Goal: Task Accomplishment & Management: Manage account settings

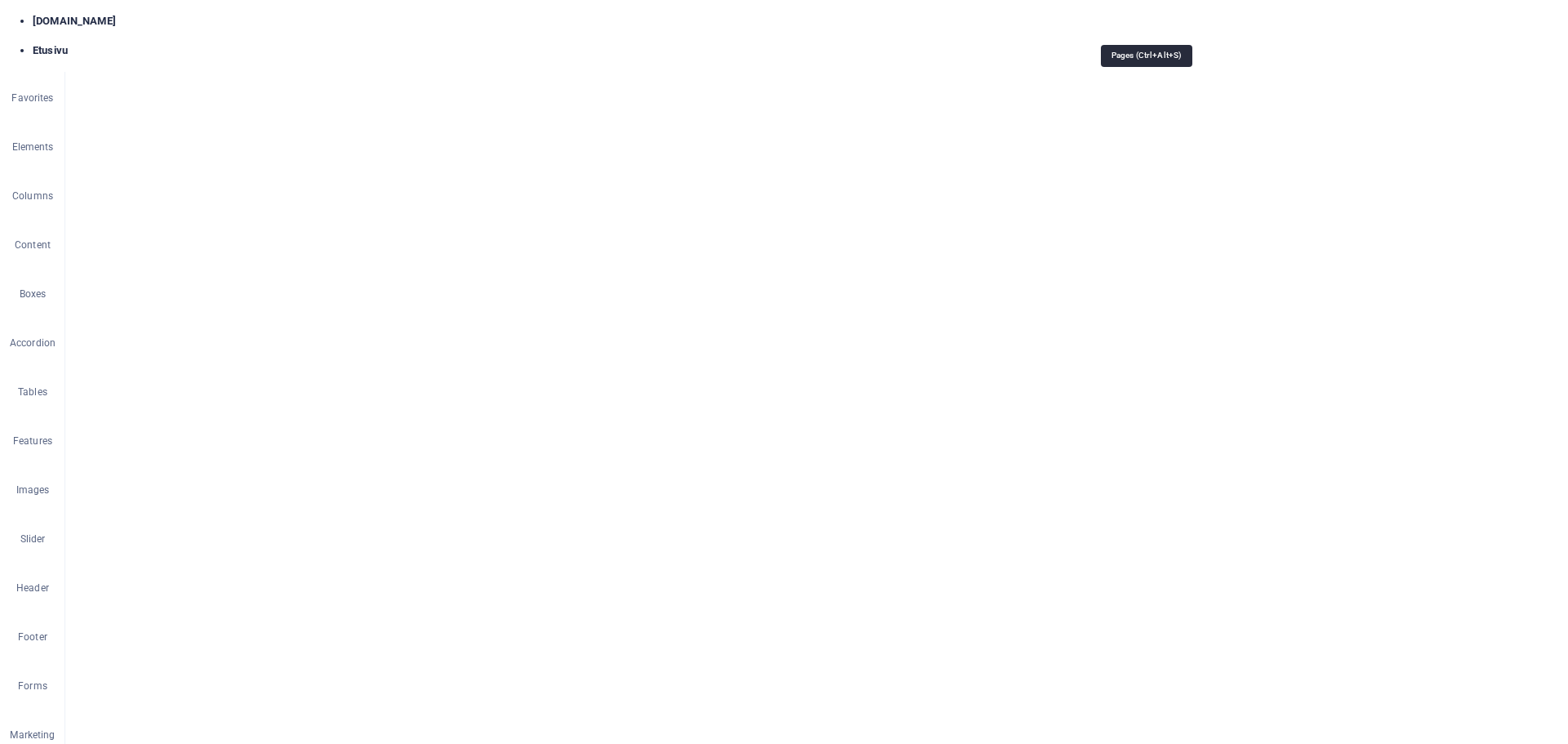
click at [0, 0] on span "/referenssit" at bounding box center [0, 0] width 0 height 0
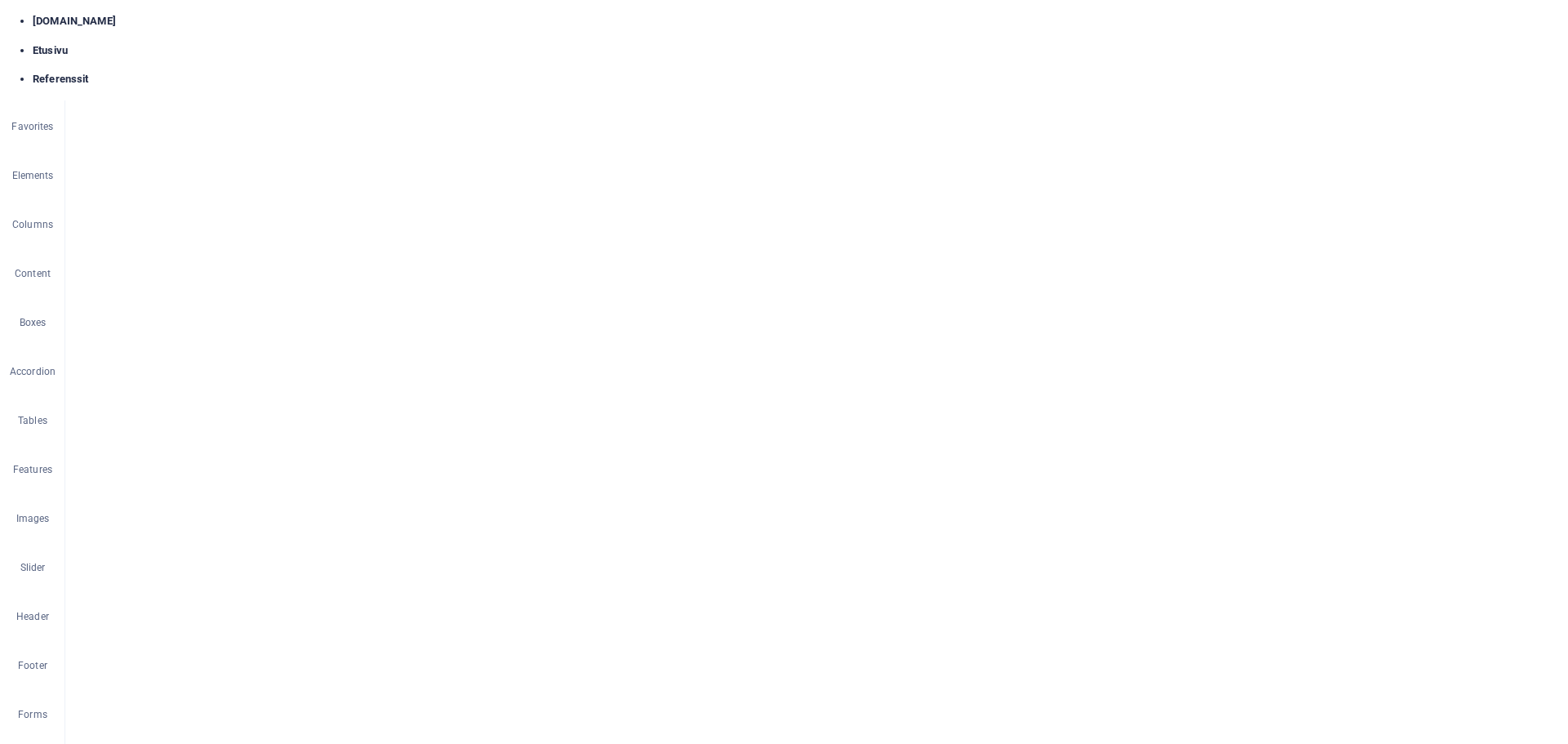
scroll to position [491, 0]
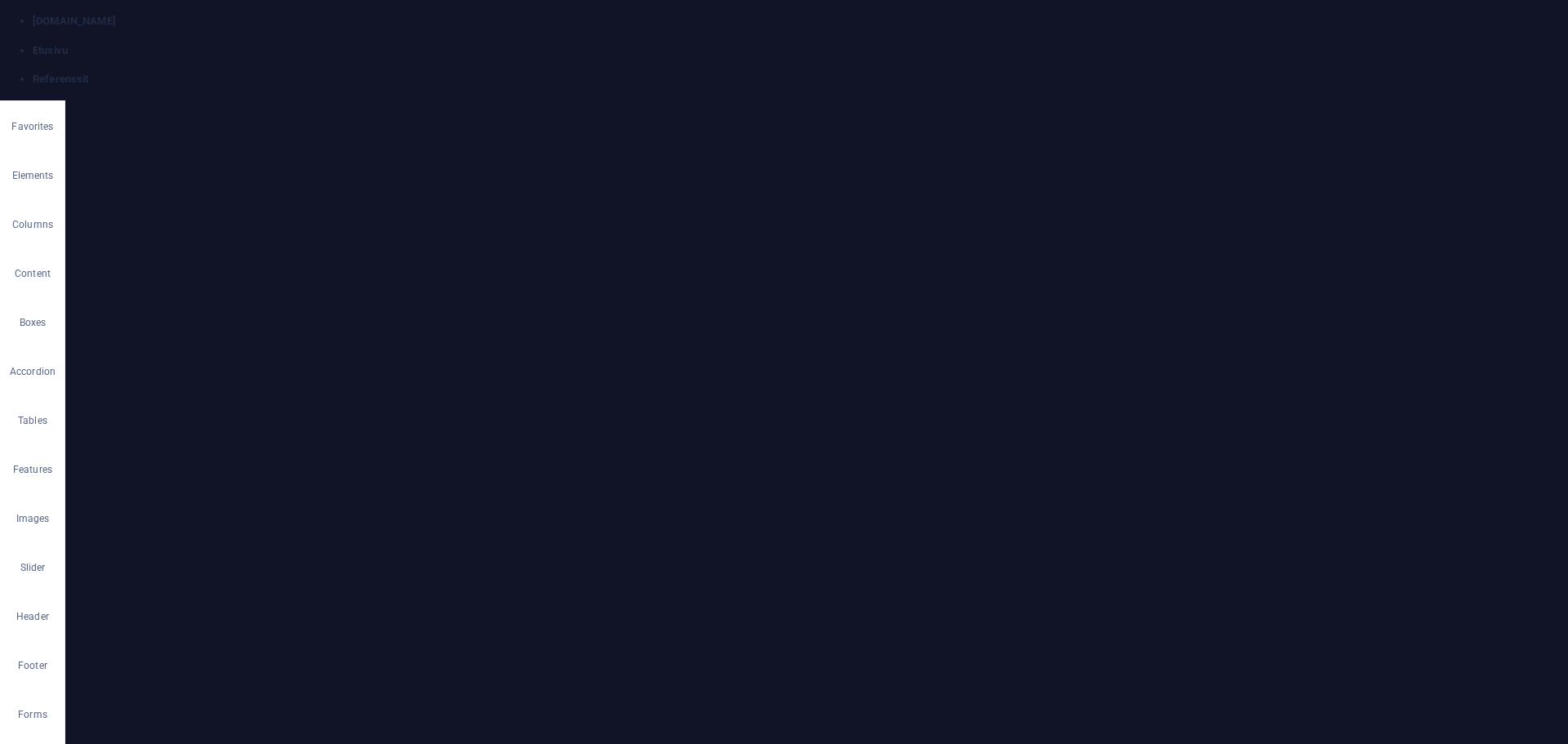
scroll to position [423, 0]
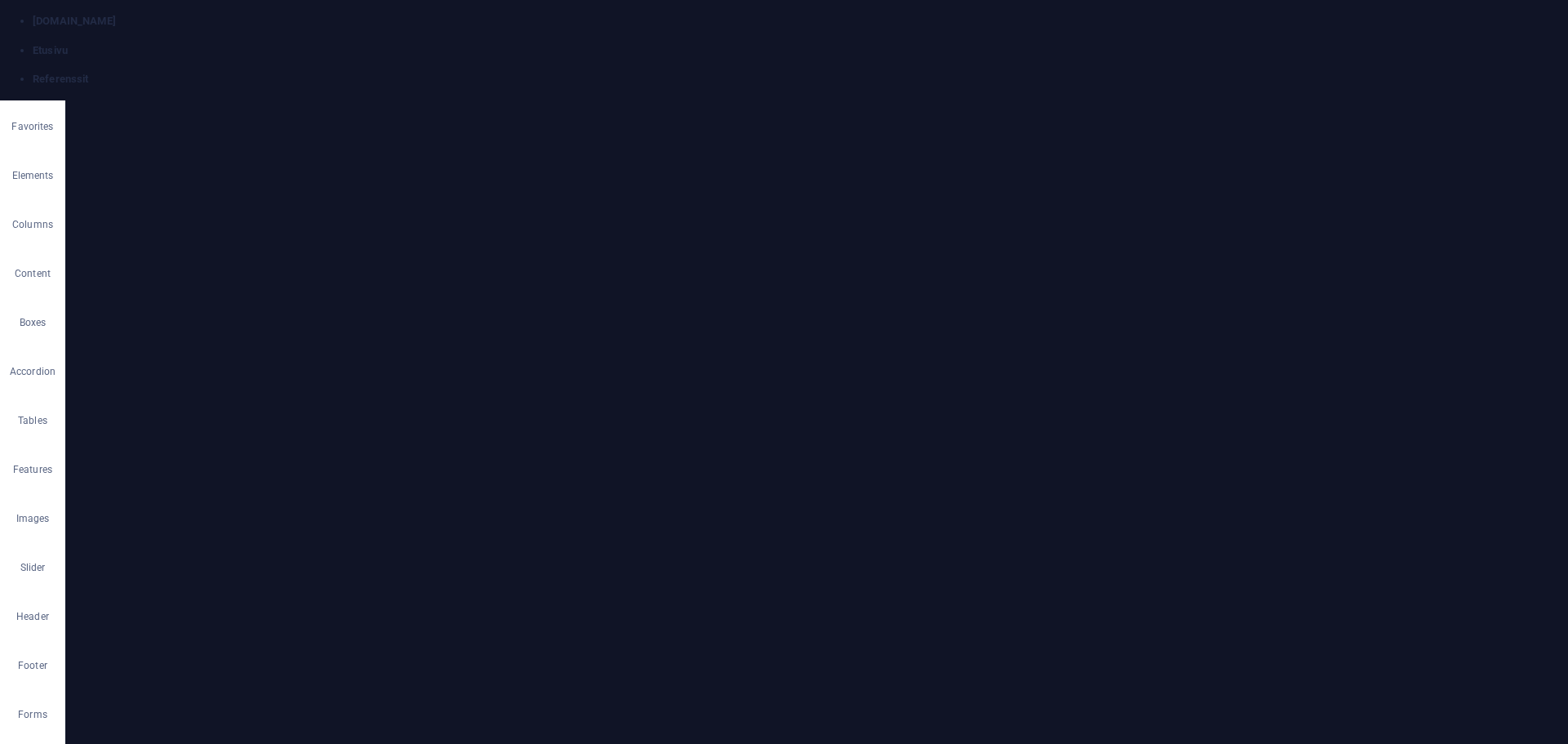
drag, startPoint x: 276, startPoint y: 628, endPoint x: 202, endPoint y: 535, distance: 118.8
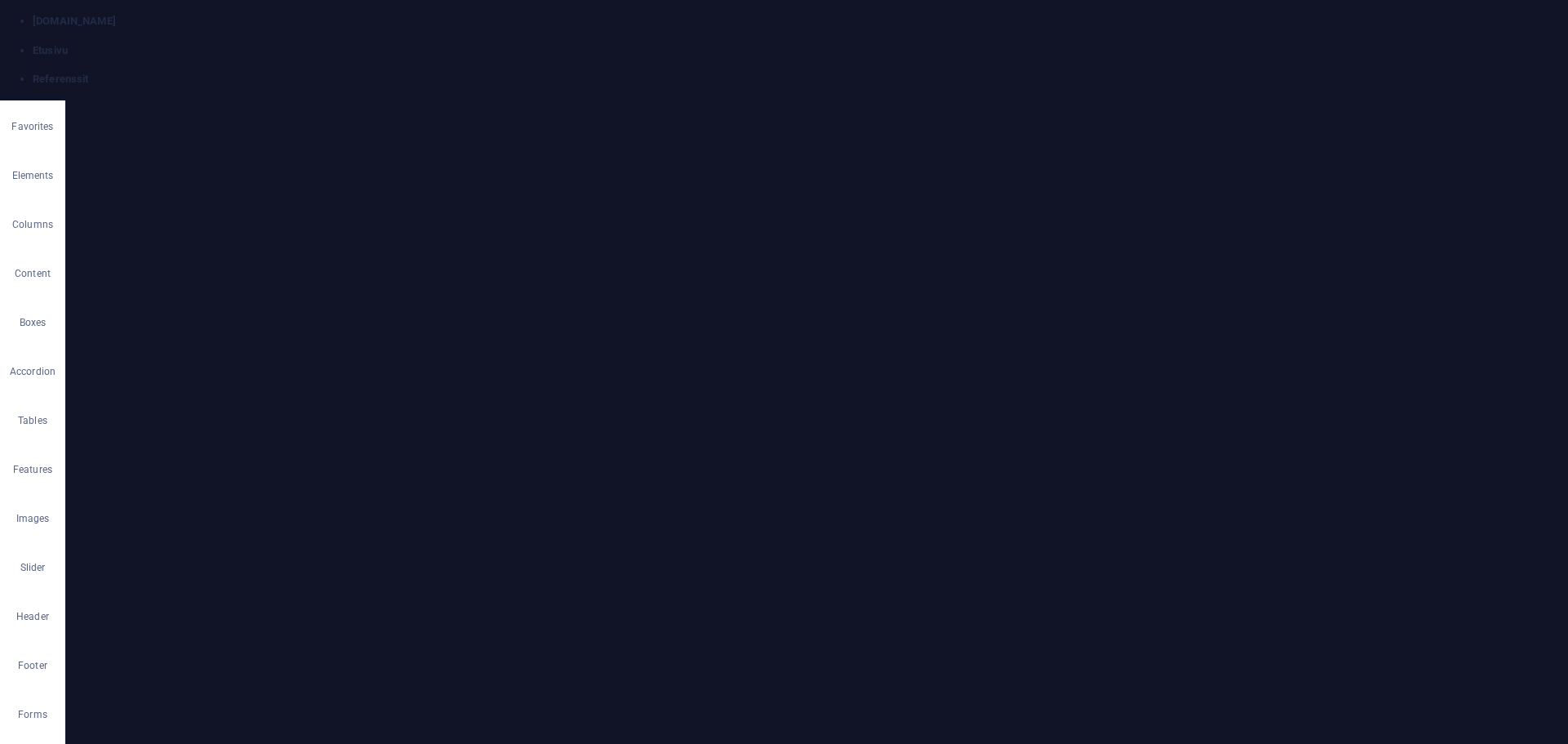
drag, startPoint x: 170, startPoint y: 389, endPoint x: 105, endPoint y: 315, distance: 98.5
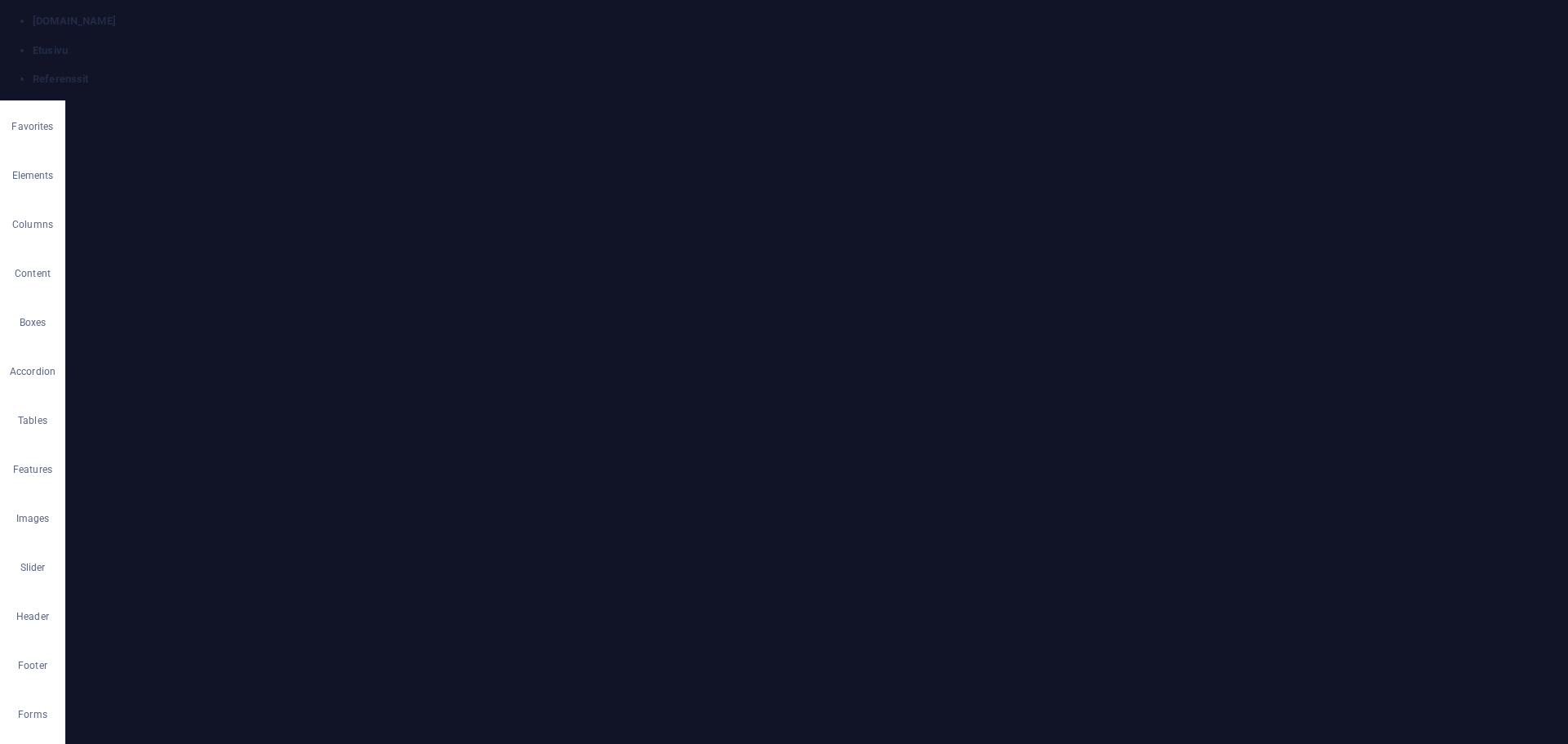
drag, startPoint x: 239, startPoint y: 602, endPoint x: 163, endPoint y: 503, distance: 124.8
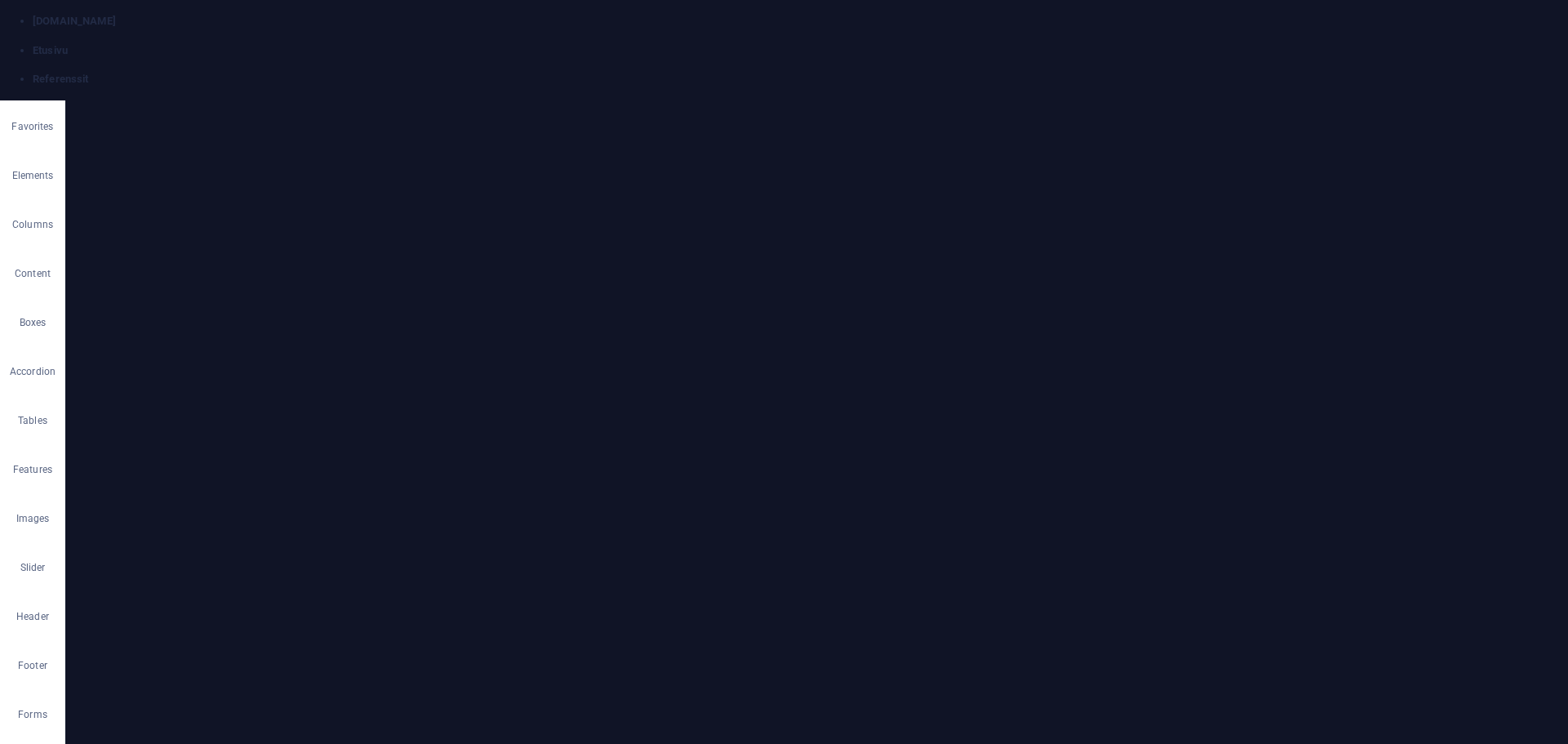
drag, startPoint x: 271, startPoint y: 613, endPoint x: 158, endPoint y: 429, distance: 215.9
drag, startPoint x: 230, startPoint y: 579, endPoint x: 143, endPoint y: 457, distance: 149.8
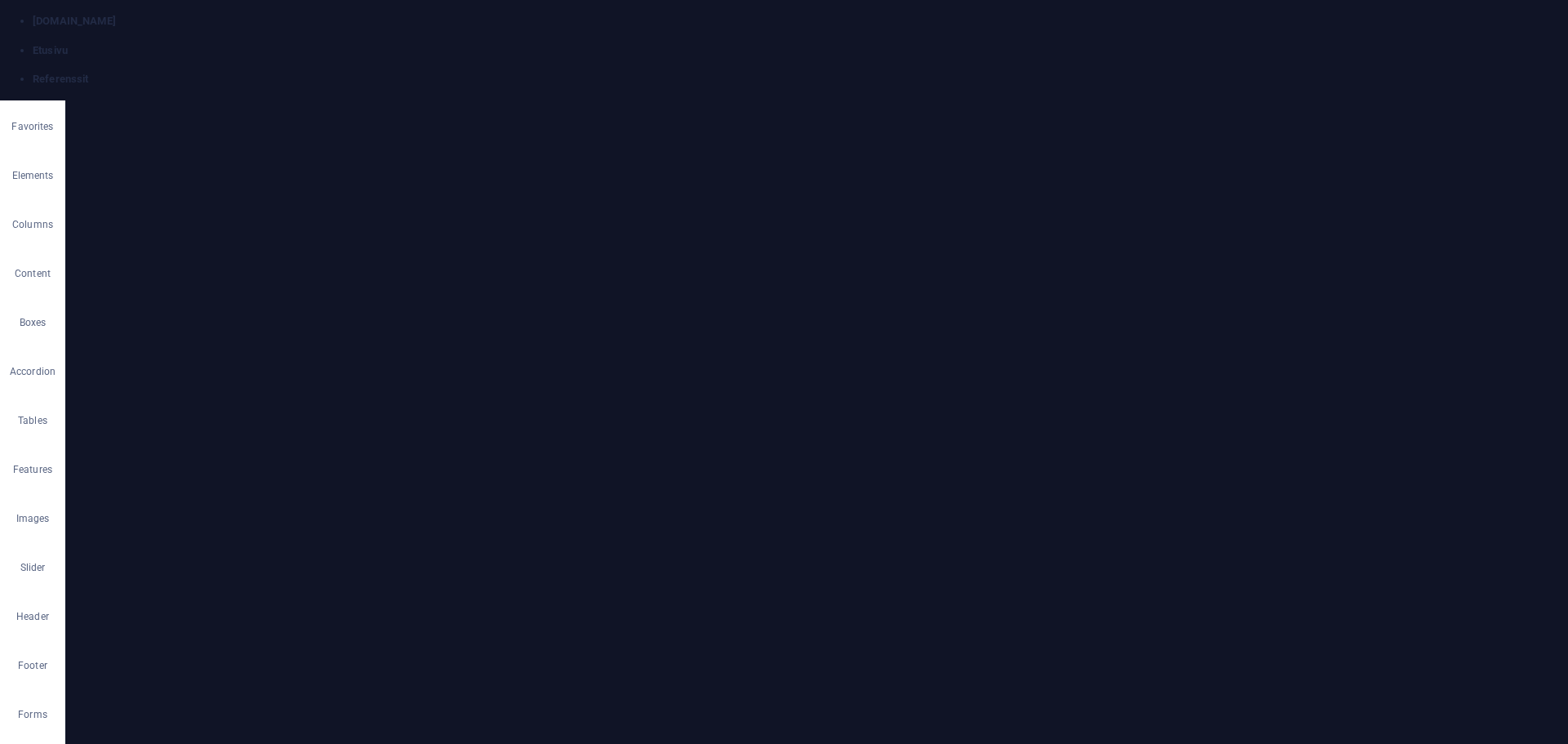
drag, startPoint x: 239, startPoint y: 587, endPoint x: 145, endPoint y: 445, distance: 170.3
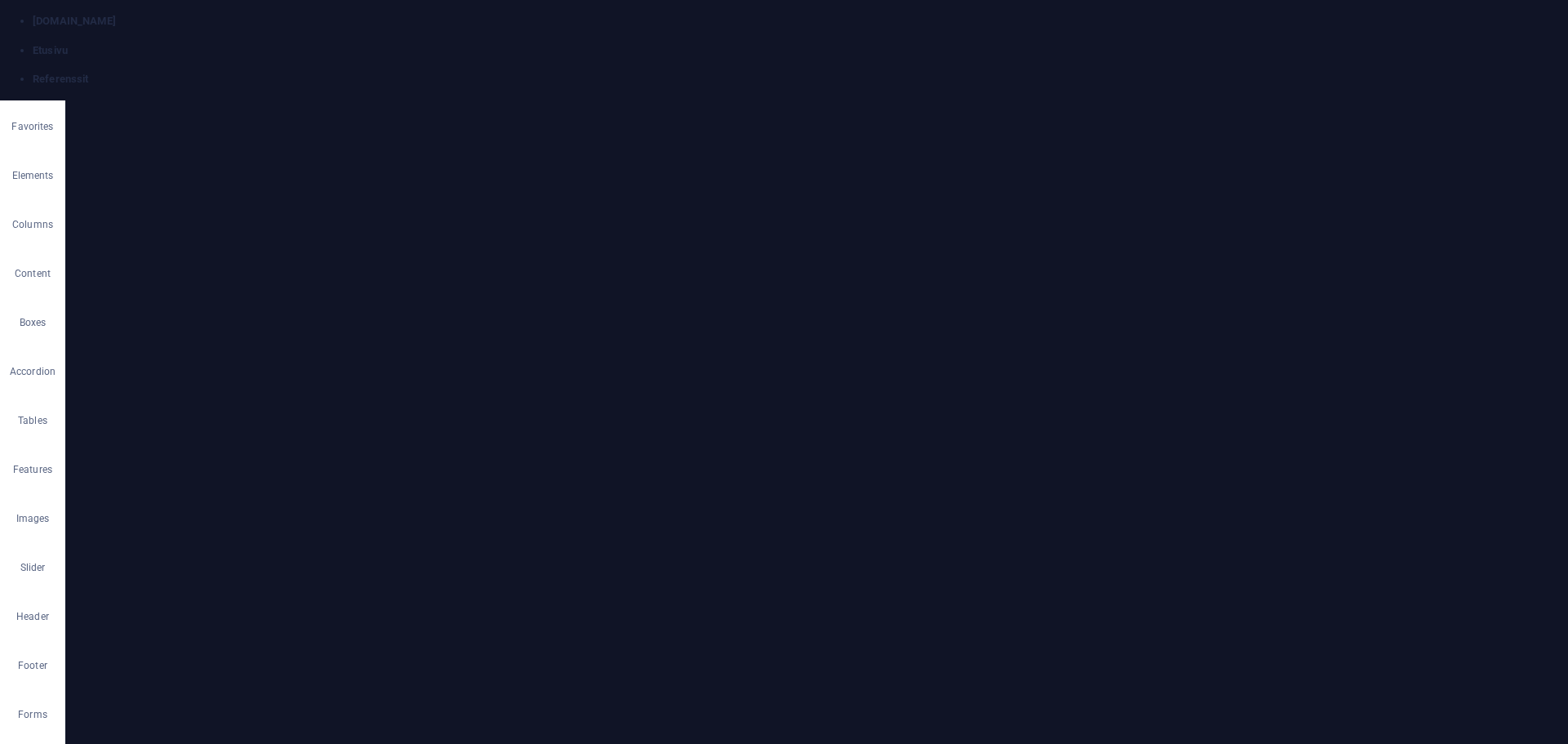
scroll to position [0, 0]
click at [134, 43] on h4 "Etusivu" at bounding box center [800, 51] width 1536 height 14
